Goal: Use online tool/utility: Utilize a website feature to perform a specific function

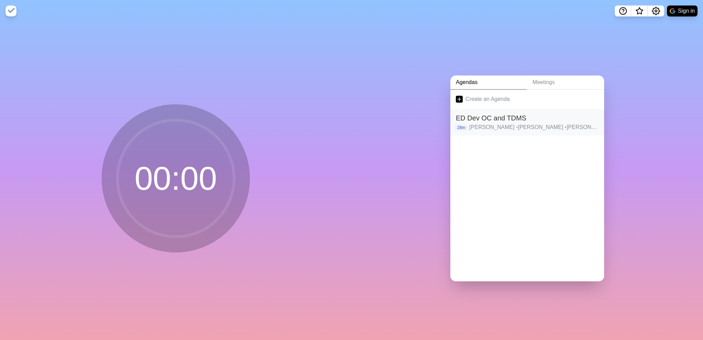
click at [491, 125] on p "[PERSON_NAME] • [PERSON_NAME] • [PERSON_NAME] • [PERSON_NAME] • [PERSON_NAME] •…" at bounding box center [533, 127] width 129 height 8
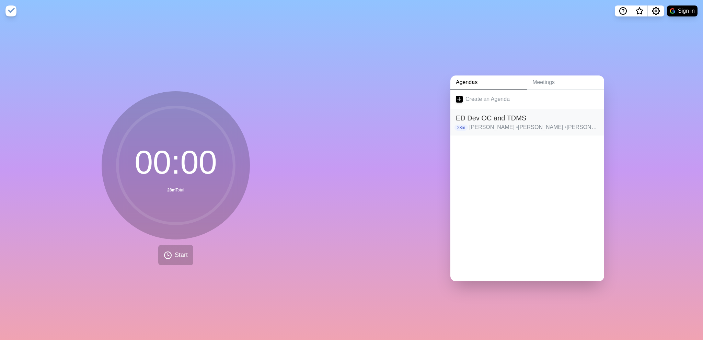
click at [457, 123] on div "28m [PERSON_NAME] • [PERSON_NAME] • [PERSON_NAME] • [PERSON_NAME] • [PERSON_NAM…" at bounding box center [527, 127] width 143 height 8
click at [565, 119] on h2 "ED Dev OC and TDMS" at bounding box center [527, 118] width 143 height 10
click at [485, 123] on p "[PERSON_NAME] • [PERSON_NAME] • [PERSON_NAME] • [PERSON_NAME] • [PERSON_NAME] •…" at bounding box center [533, 127] width 129 height 8
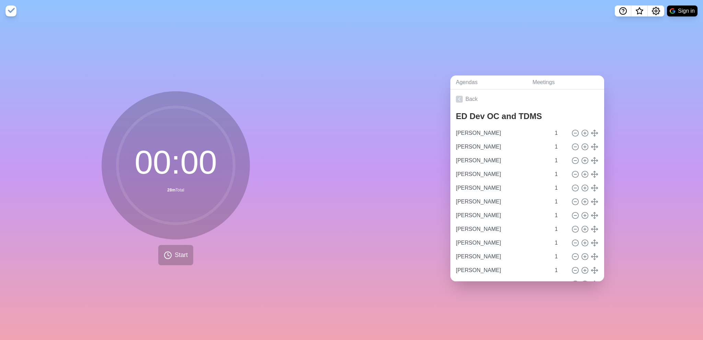
click at [75, 101] on div "00 : 00 28m Total Start" at bounding box center [175, 181] width 351 height 318
click at [176, 250] on span "Start" at bounding box center [181, 254] width 13 height 9
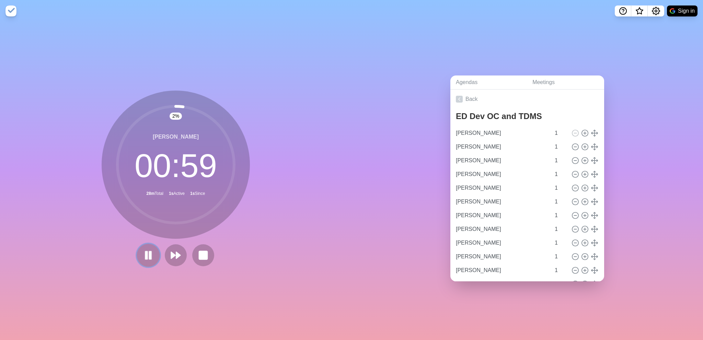
click at [142, 249] on icon at bounding box center [148, 255] width 12 height 12
click at [206, 46] on div "2 % [PERSON_NAME] 00 : 59 28m Total 1s Active 9s Since" at bounding box center [175, 181] width 351 height 318
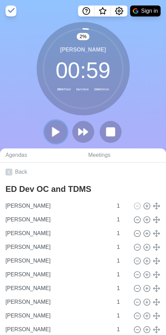
click at [58, 131] on polygon at bounding box center [55, 131] width 7 height 9
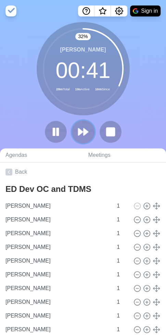
click at [81, 129] on icon at bounding box center [84, 132] width 12 height 12
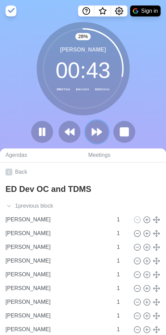
click at [97, 130] on polygon at bounding box center [99, 131] width 4 height 7
click at [100, 129] on icon at bounding box center [97, 132] width 12 height 12
click at [97, 129] on polygon at bounding box center [99, 131] width 4 height 7
click at [96, 130] on icon at bounding box center [97, 132] width 12 height 12
click at [96, 131] on polygon at bounding box center [94, 131] width 4 height 7
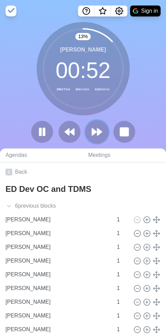
click at [95, 130] on icon at bounding box center [97, 132] width 12 height 12
click at [105, 130] on button at bounding box center [97, 132] width 22 height 22
click at [93, 135] on polygon at bounding box center [94, 131] width 4 height 7
click at [99, 131] on polygon at bounding box center [99, 131] width 4 height 7
click at [95, 127] on icon at bounding box center [97, 132] width 12 height 12
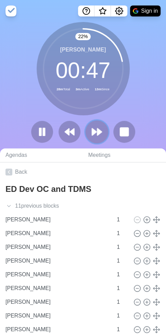
click at [97, 129] on polygon at bounding box center [99, 131] width 4 height 7
click at [93, 132] on polygon at bounding box center [94, 131] width 4 height 7
click at [97, 131] on polygon at bounding box center [99, 131] width 4 height 7
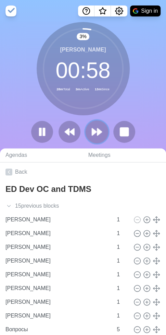
click at [96, 129] on icon at bounding box center [97, 132] width 12 height 12
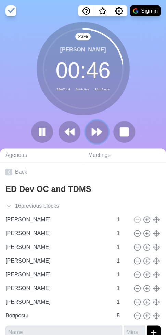
click at [98, 130] on polygon at bounding box center [99, 131] width 4 height 7
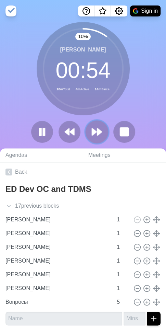
click at [96, 129] on icon at bounding box center [97, 132] width 12 height 12
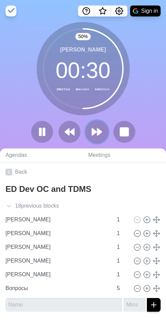
click at [97, 128] on icon at bounding box center [97, 132] width 12 height 12
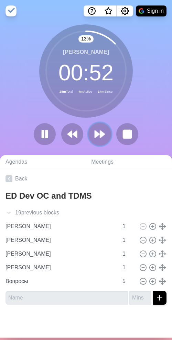
click at [100, 133] on polygon at bounding box center [102, 134] width 4 height 7
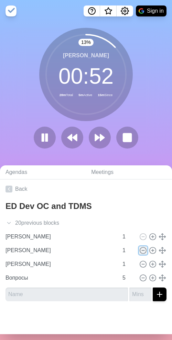
click at [139, 250] on icon at bounding box center [143, 251] width 8 height 8
type input "[PERSON_NAME]"
type input "Вопросы"
type input "5"
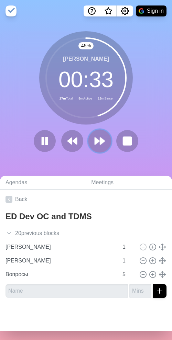
drag, startPoint x: 97, startPoint y: 139, endPoint x: 100, endPoint y: 142, distance: 4.1
click at [100, 142] on polygon at bounding box center [102, 141] width 4 height 7
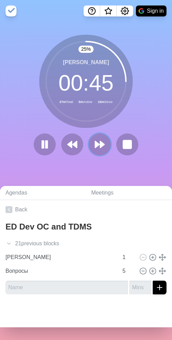
drag, startPoint x: 99, startPoint y: 144, endPoint x: 104, endPoint y: 315, distance: 170.9
click at [103, 315] on div "25 % [PERSON_NAME] 00 : 45 27m Total 5m Active 15m Since Agendas Meetings Back …" at bounding box center [86, 181] width 172 height 318
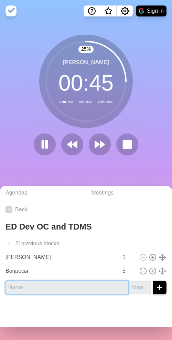
click at [95, 291] on input "text" at bounding box center [66, 288] width 122 height 14
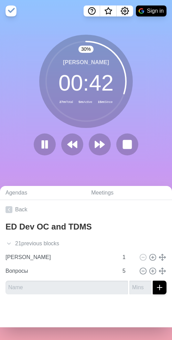
click at [78, 313] on div at bounding box center [86, 313] width 172 height 27
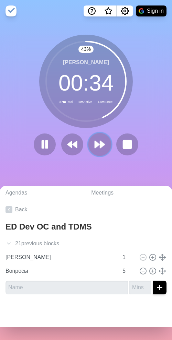
click at [100, 145] on polygon at bounding box center [102, 144] width 4 height 7
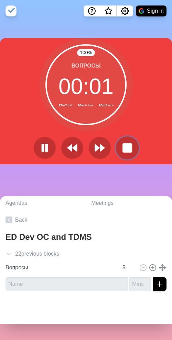
click at [123, 145] on rect at bounding box center [126, 147] width 9 height 9
